Goal: Transaction & Acquisition: Purchase product/service

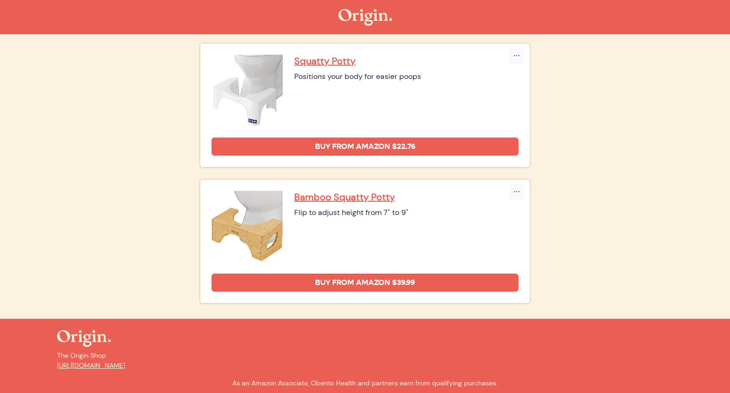
scroll to position [671, 0]
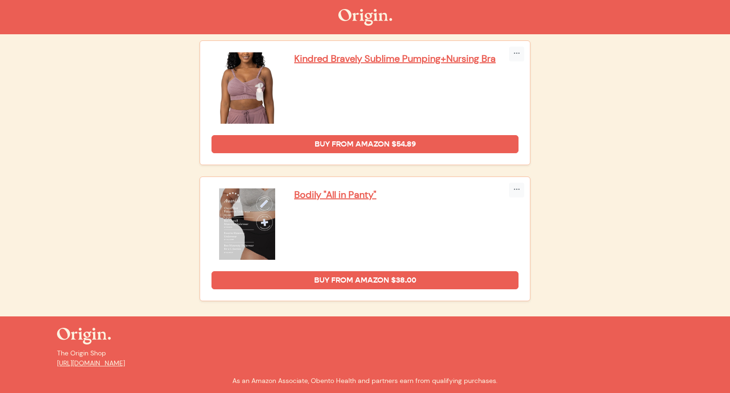
scroll to position [2094, 0]
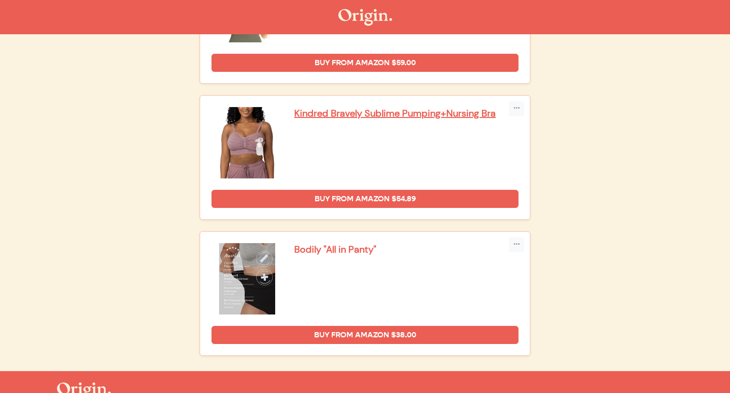
click at [317, 245] on p "Bodily "All in Panty"" at bounding box center [406, 249] width 224 height 12
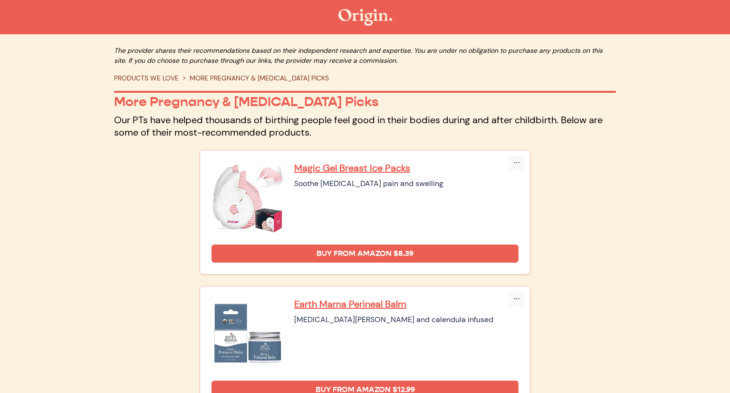
scroll to position [321, 0]
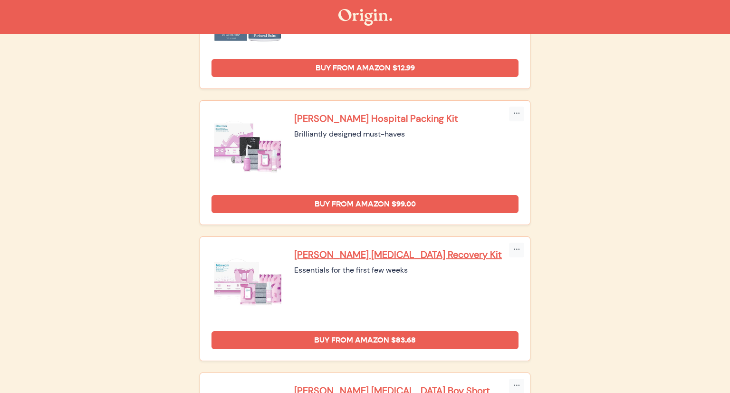
click at [358, 117] on p "[PERSON_NAME] Hospital Packing Kit" at bounding box center [406, 118] width 224 height 12
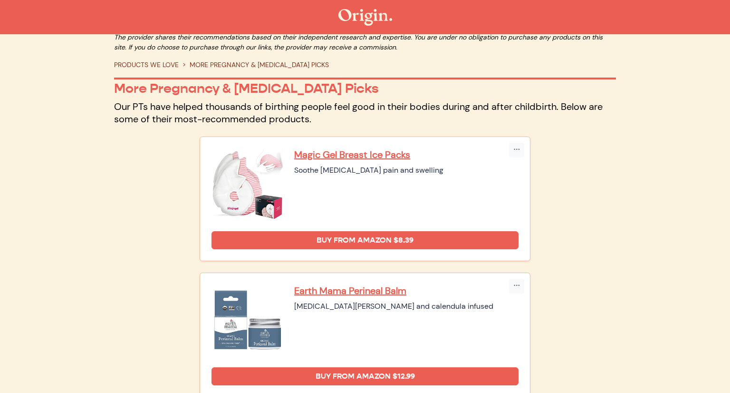
scroll to position [0, 0]
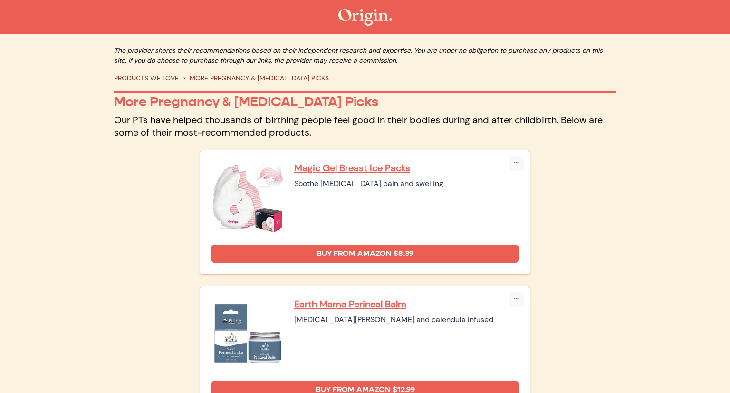
click at [173, 82] on link "PRODUCTS WE LOVE" at bounding box center [146, 78] width 65 height 9
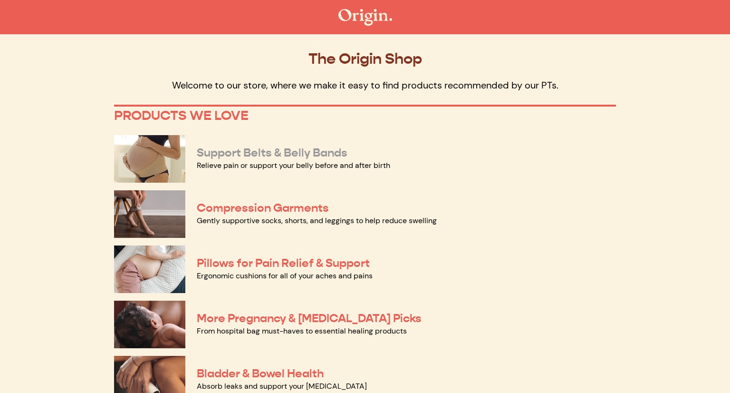
click at [243, 154] on link "Support Belts & Belly Bands" at bounding box center [272, 152] width 151 height 14
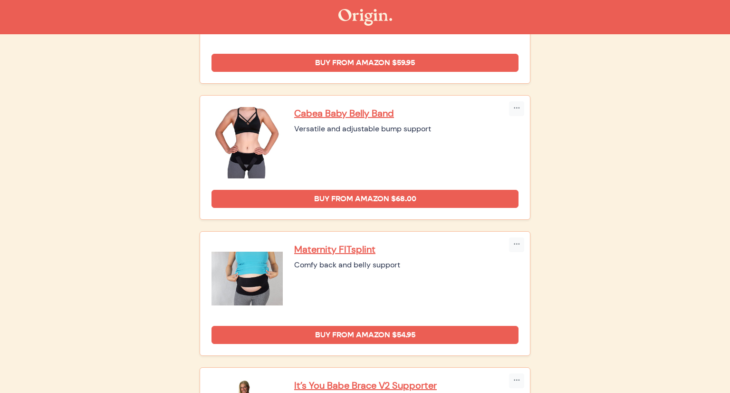
scroll to position [38, 0]
